Goal: Task Accomplishment & Management: Use online tool/utility

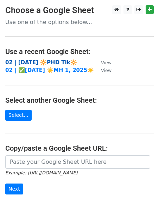
click at [44, 63] on strong "02 | [DATE] 🔆PHD Tik🔆" at bounding box center [41, 62] width 72 height 6
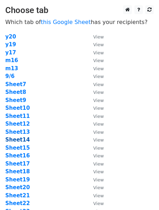
click at [22, 139] on strong "Sheet14" at bounding box center [17, 139] width 25 height 6
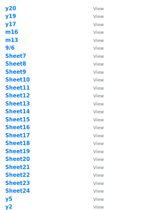
scroll to position [29, 0]
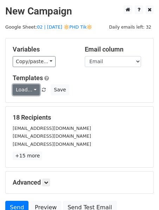
click at [23, 91] on link "Load..." at bounding box center [26, 89] width 27 height 11
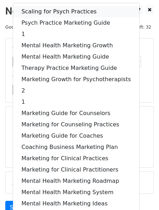
click at [53, 13] on link "Scaling for Psych Practices" at bounding box center [76, 11] width 127 height 11
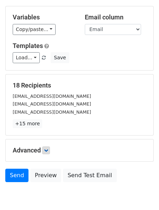
scroll to position [45, 0]
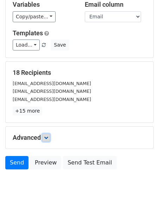
click at [48, 139] on icon at bounding box center [46, 137] width 4 height 4
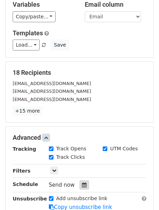
click at [82, 185] on icon at bounding box center [84, 184] width 5 height 5
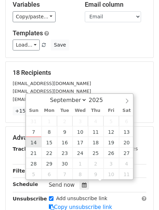
type input "2025-09-14 12:00"
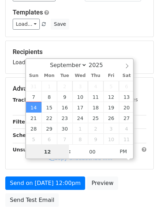
scroll to position [67, 0]
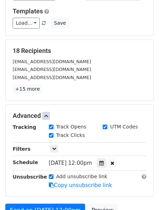
click at [40, 186] on div "Unsubscribe" at bounding box center [25, 181] width 36 height 16
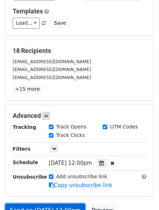
click at [37, 203] on link "Send on Sep 14 at 12:00pm" at bounding box center [45, 209] width 80 height 13
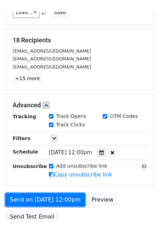
scroll to position [89, 0]
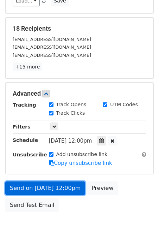
click at [36, 187] on link "Send on Sep 14 at 12:00pm" at bounding box center [45, 187] width 80 height 13
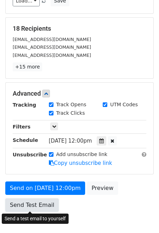
click at [31, 207] on link "Send Test Email" at bounding box center [32, 204] width 54 height 13
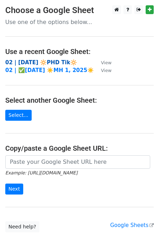
click at [30, 61] on strong "02 | [DATE] 🔆PHD Tik🔆" at bounding box center [41, 62] width 72 height 6
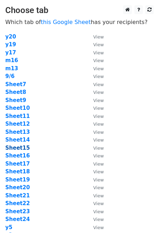
click at [14, 149] on strong "Sheet15" at bounding box center [17, 147] width 25 height 6
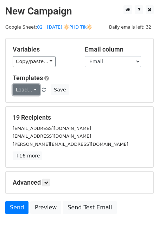
click at [31, 86] on link "Load..." at bounding box center [26, 89] width 27 height 11
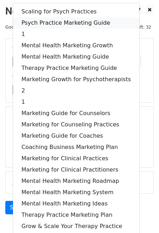
click at [61, 24] on link "Psych Practice Marketing Guide" at bounding box center [76, 22] width 127 height 11
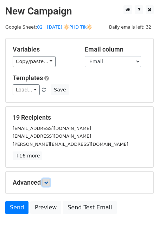
click at [48, 179] on link at bounding box center [46, 182] width 8 height 8
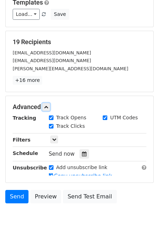
scroll to position [110, 0]
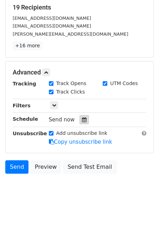
click at [82, 116] on div at bounding box center [85, 119] width 10 height 9
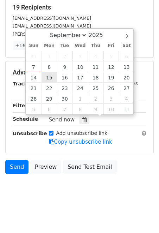
type input "2025-09-15 12:00"
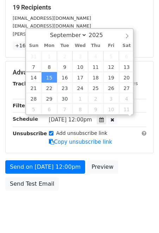
scroll to position [0, 0]
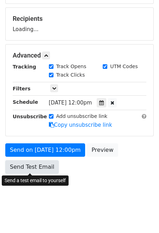
click at [34, 168] on form "Variables Copy/paste... {{Name}} {{Email}} Email column Name Email Templates Lo…" at bounding box center [79, 58] width 149 height 238
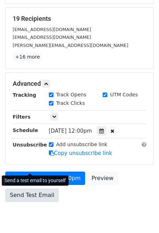
click at [17, 192] on link "Send Test Email" at bounding box center [32, 194] width 54 height 13
